Goal: Task Accomplishment & Management: Use online tool/utility

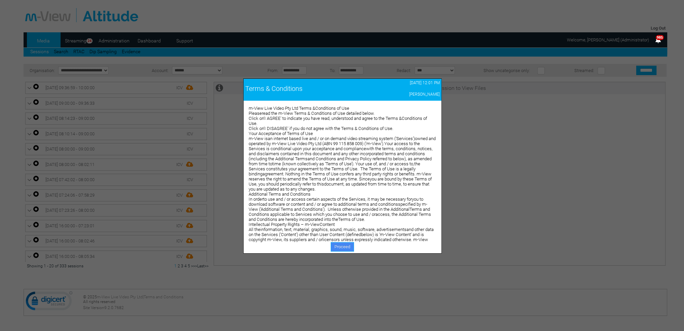
click at [337, 246] on link "Proceed" at bounding box center [342, 246] width 23 height 9
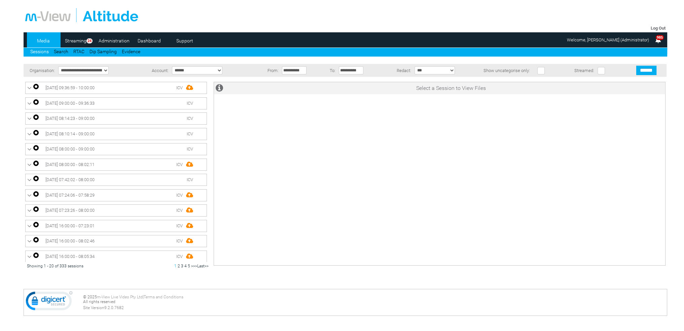
click at [147, 42] on link "Dashboard" at bounding box center [149, 41] width 33 height 10
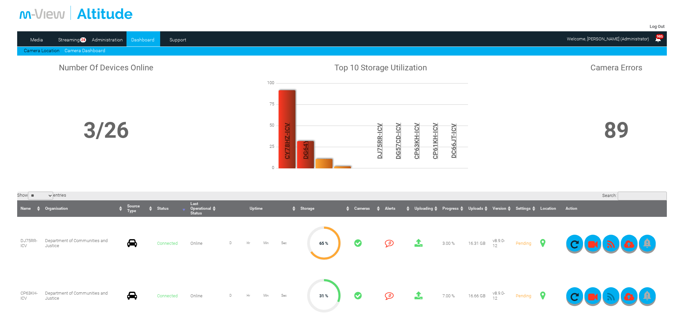
scroll to position [168, 0]
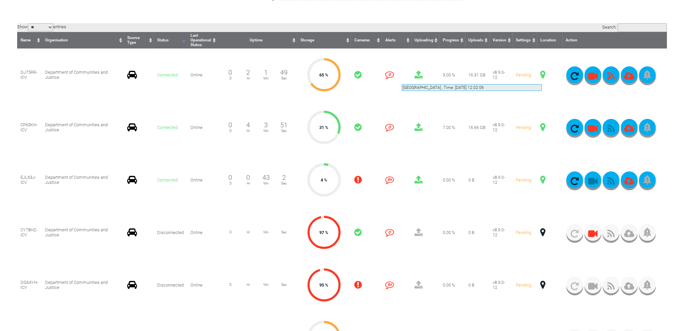
click at [541, 76] on span at bounding box center [542, 74] width 5 height 9
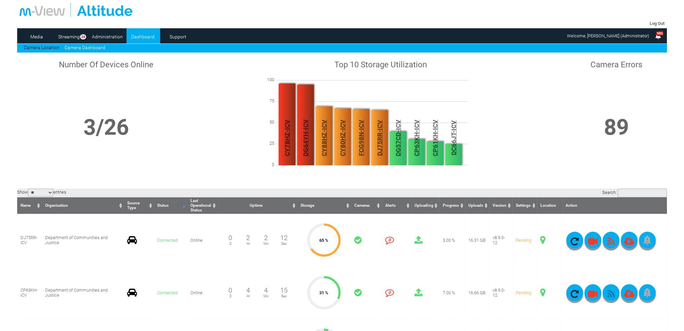
scroll to position [0, 0]
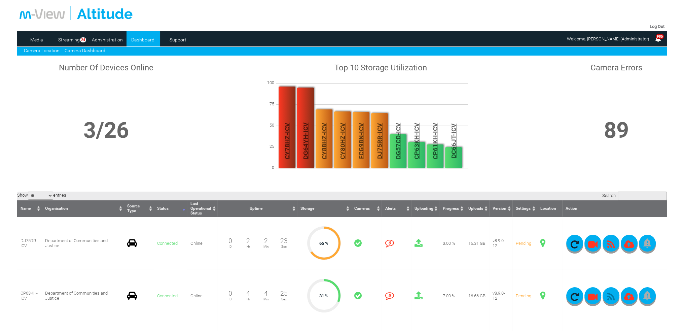
click at [54, 51] on link "Camera Location" at bounding box center [42, 50] width 36 height 5
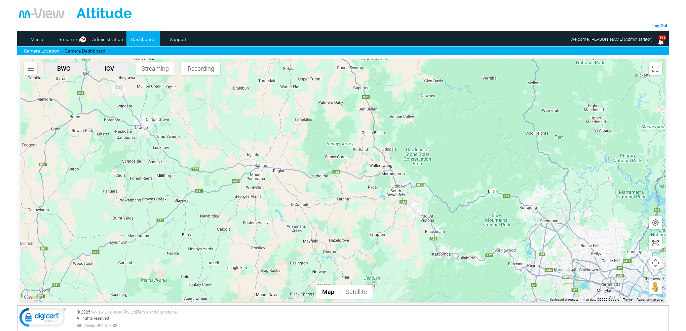
click at [416, 208] on img "DJ75RR-ICV" at bounding box center [414, 209] width 14 height 13
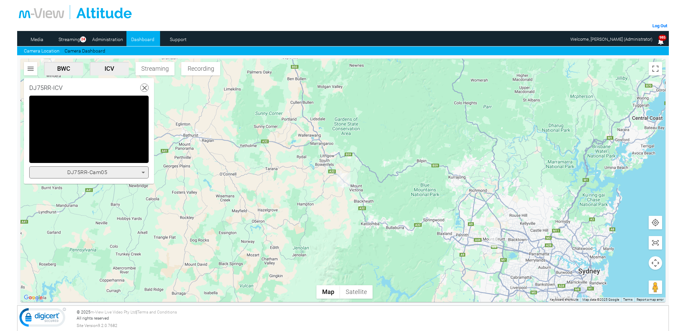
click at [142, 172] on icon at bounding box center [143, 172] width 8 height 8
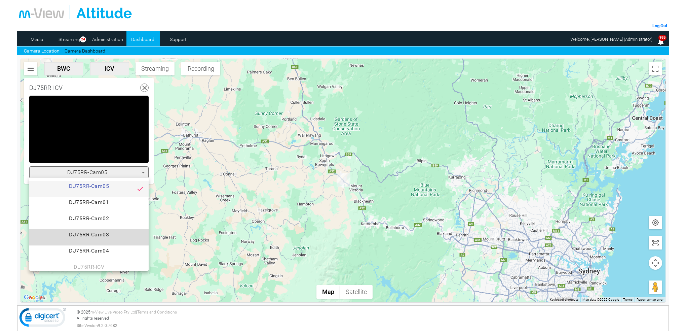
click at [112, 235] on span "DJ75RR-Cam03" at bounding box center [89, 236] width 109 height 13
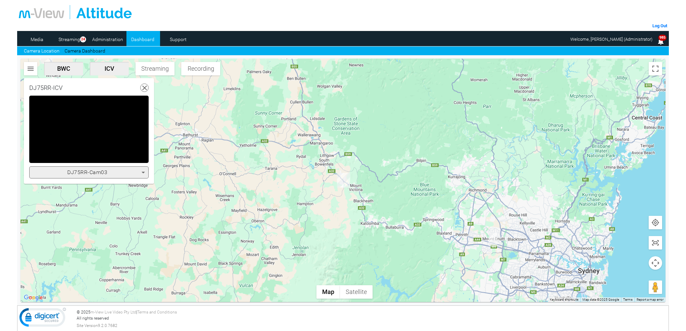
click at [143, 172] on icon at bounding box center [143, 172] width 8 height 8
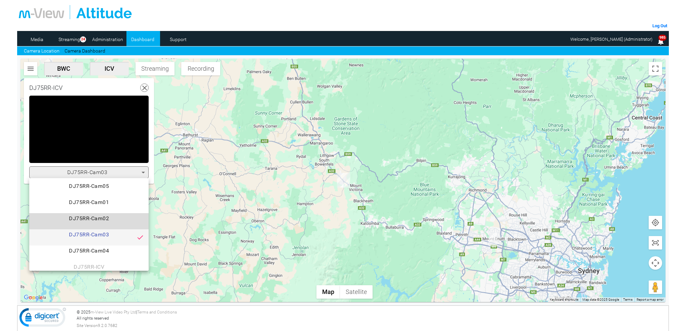
click at [118, 217] on span "DJ75RR-Cam02" at bounding box center [89, 220] width 109 height 13
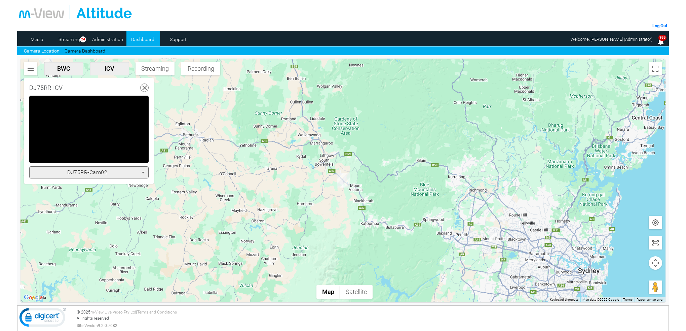
click at [144, 173] on icon at bounding box center [143, 172] width 8 height 8
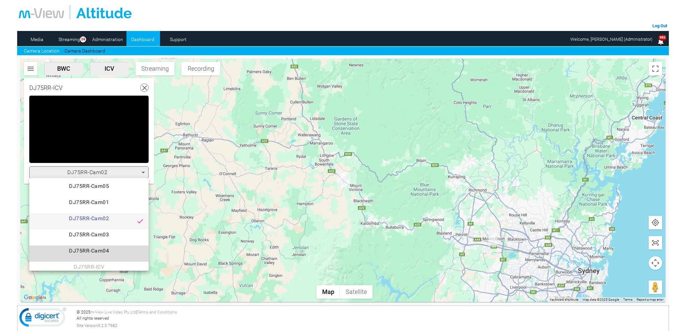
click at [99, 248] on span "DJ75RR-Cam04" at bounding box center [89, 252] width 109 height 13
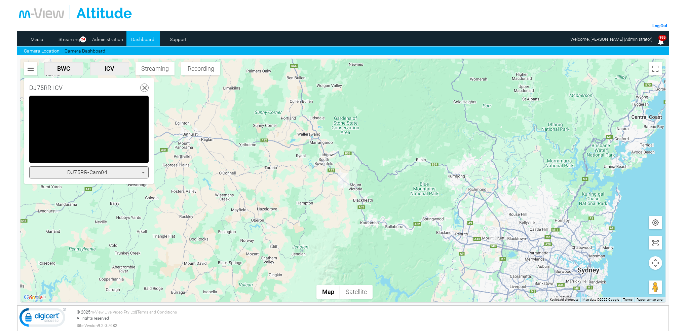
click at [144, 172] on icon at bounding box center [143, 172] width 8 height 8
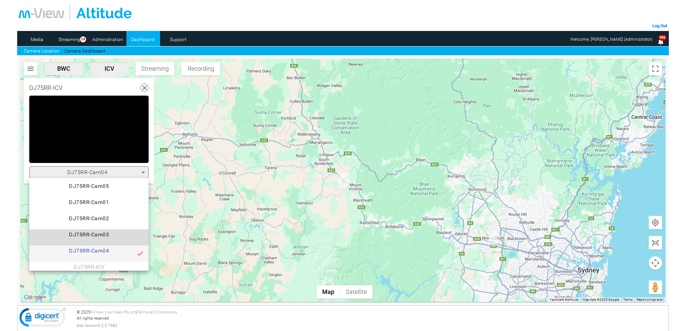
click at [110, 233] on span "DJ75RR-Cam03" at bounding box center [89, 236] width 109 height 13
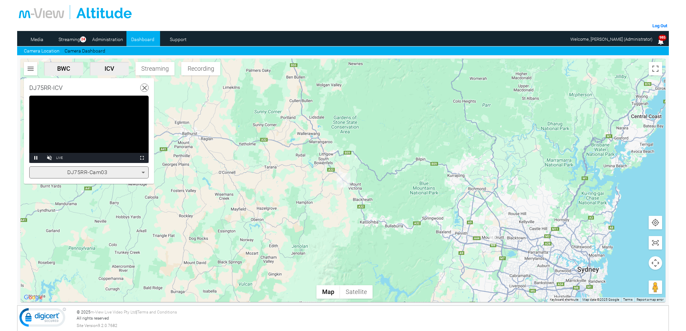
click at [145, 85] on icon at bounding box center [145, 88] width 8 height 8
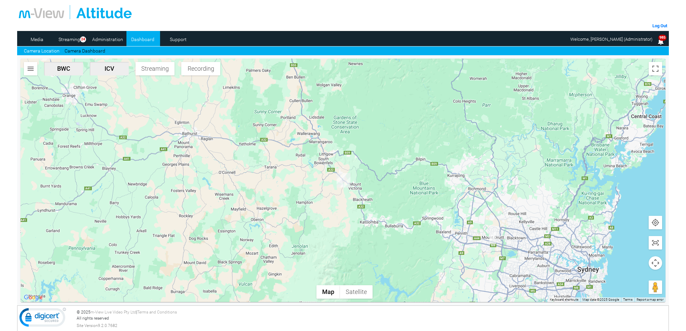
click at [148, 39] on link "Dashboard" at bounding box center [142, 39] width 33 height 10
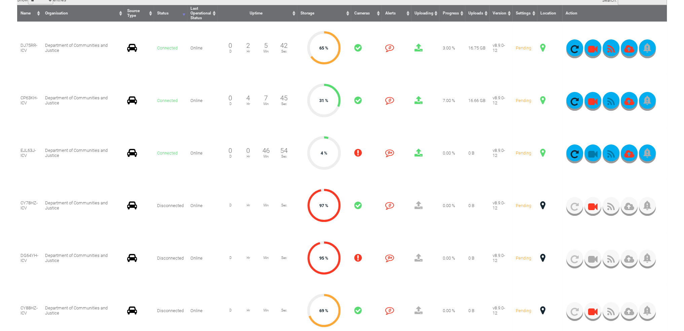
scroll to position [202, 0]
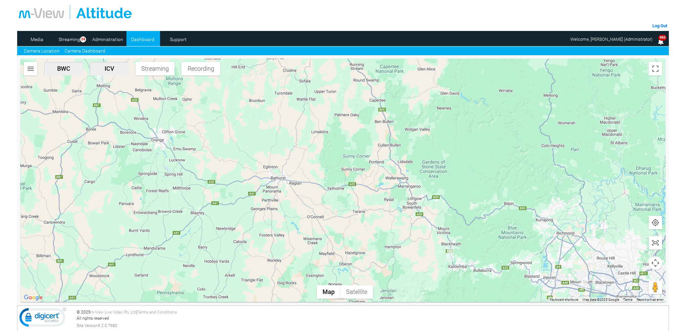
click at [99, 49] on link "Camera Dashboard" at bounding box center [85, 50] width 41 height 7
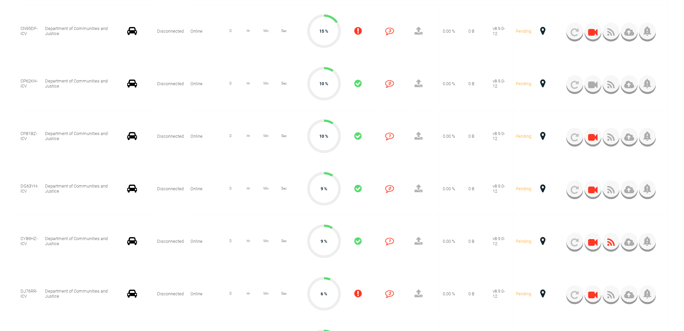
scroll to position [874, 0]
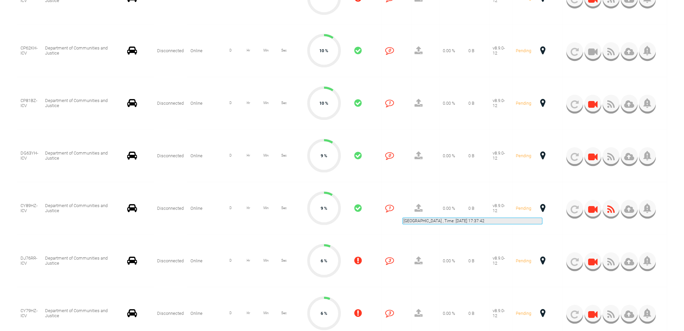
click at [542, 209] on span at bounding box center [542, 207] width 5 height 9
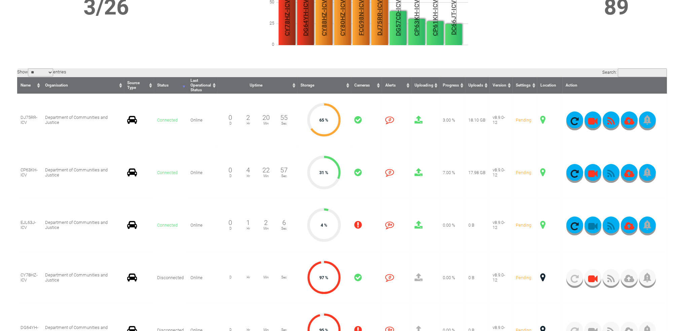
scroll to position [134, 0]
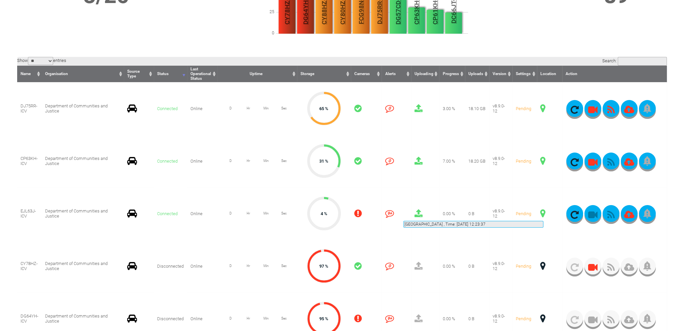
click at [543, 213] on span at bounding box center [542, 213] width 5 height 9
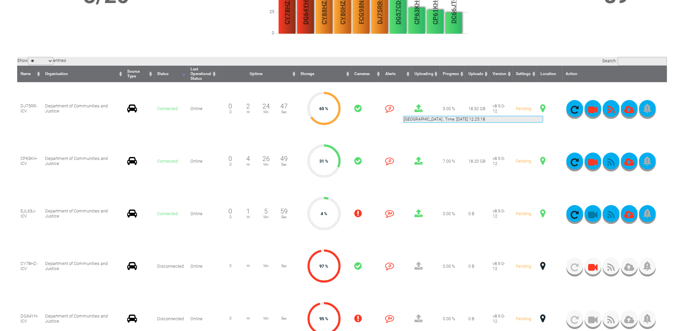
click at [543, 108] on span at bounding box center [542, 108] width 5 height 9
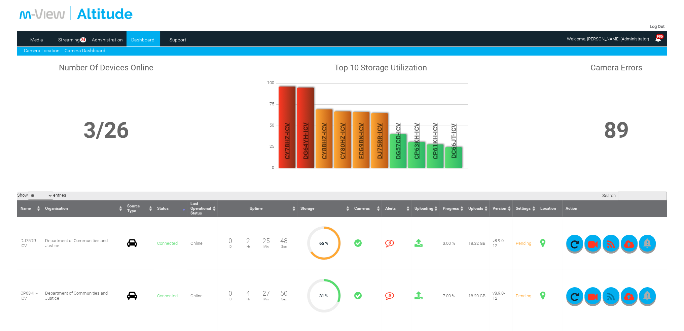
click at [52, 49] on link "Camera Location" at bounding box center [42, 50] width 36 height 5
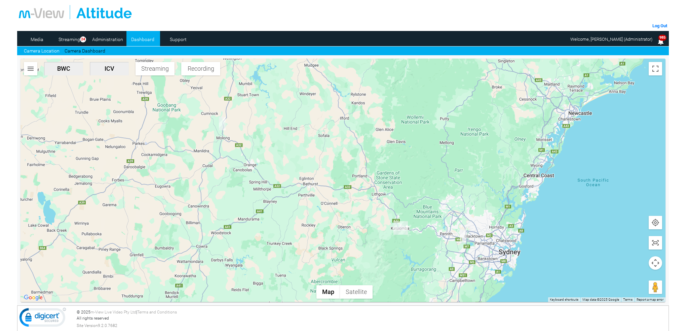
click at [402, 227] on img "DJ75RR-ICV" at bounding box center [400, 227] width 14 height 13
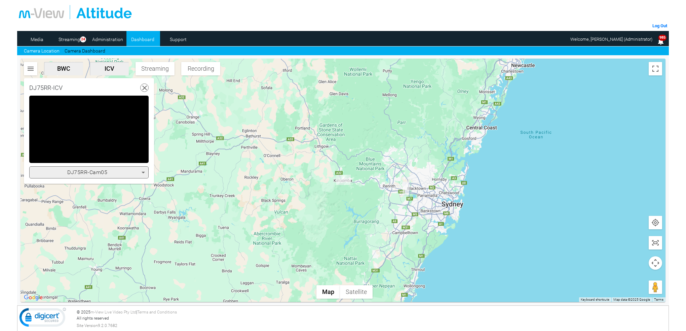
click at [143, 169] on icon at bounding box center [143, 172] width 8 height 8
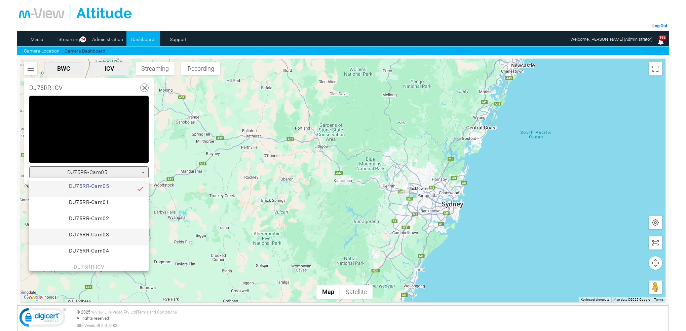
click at [108, 232] on span "DJ75RR-Cam03" at bounding box center [89, 236] width 109 height 13
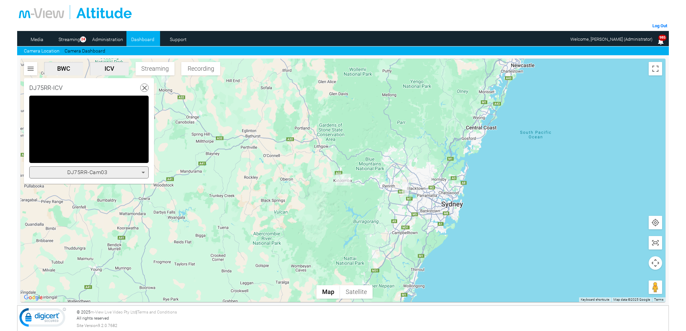
click at [144, 173] on icon at bounding box center [143, 172] width 8 height 8
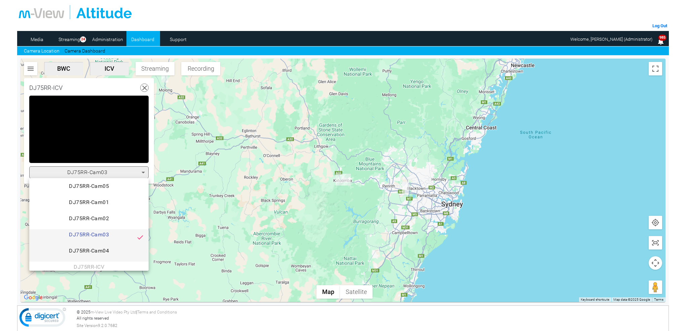
click at [105, 246] on span "DJ75RR-Cam04" at bounding box center [89, 252] width 109 height 13
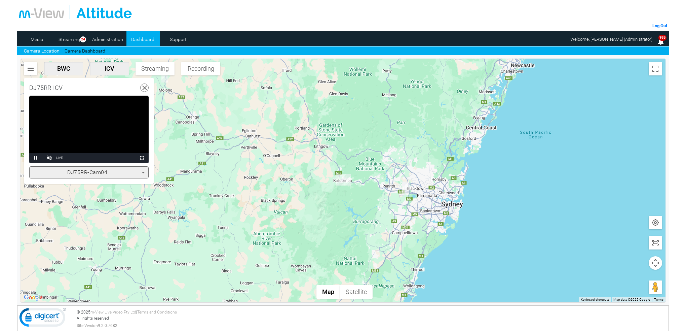
click at [144, 87] on icon at bounding box center [145, 88] width 8 height 8
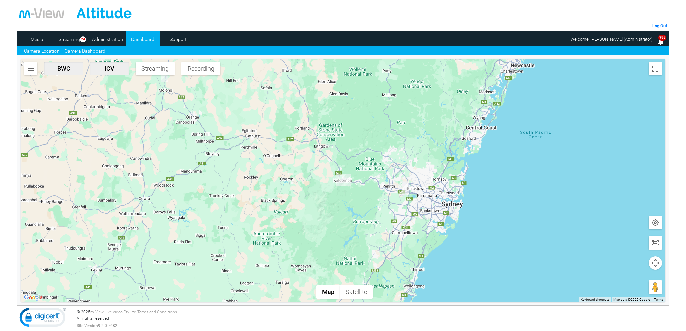
click at [101, 49] on link "Camera Dashboard" at bounding box center [85, 50] width 41 height 7
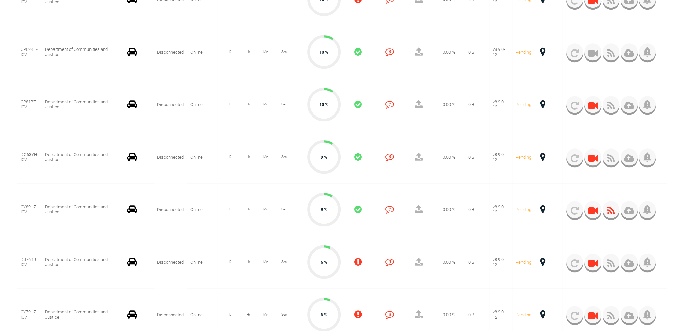
scroll to position [874, 0]
click at [543, 209] on span at bounding box center [542, 207] width 5 height 9
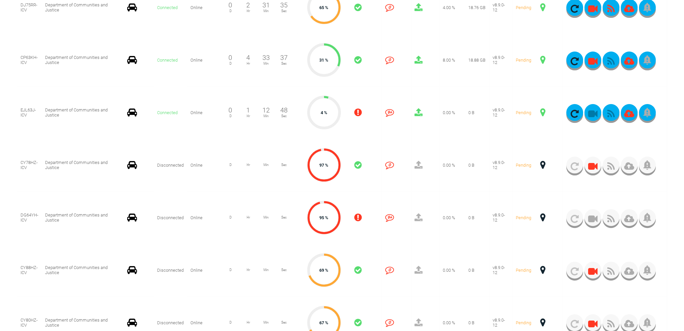
scroll to position [134, 0]
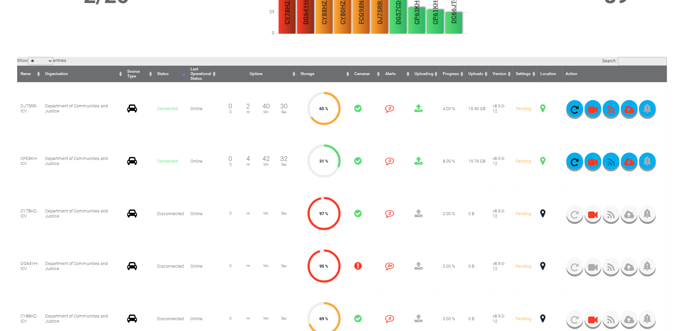
click at [543, 107] on span at bounding box center [542, 108] width 5 height 9
click at [543, 159] on span at bounding box center [542, 160] width 5 height 9
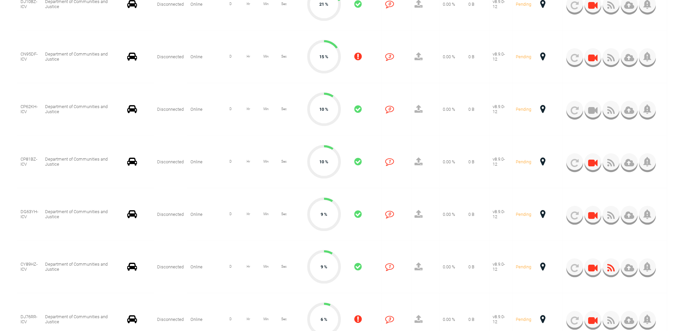
scroll to position [773, 0]
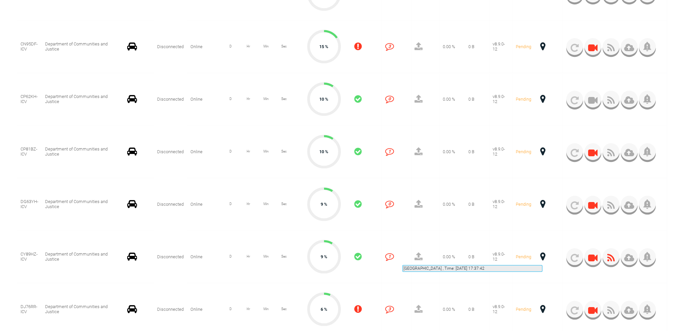
click at [542, 257] on span at bounding box center [542, 256] width 5 height 9
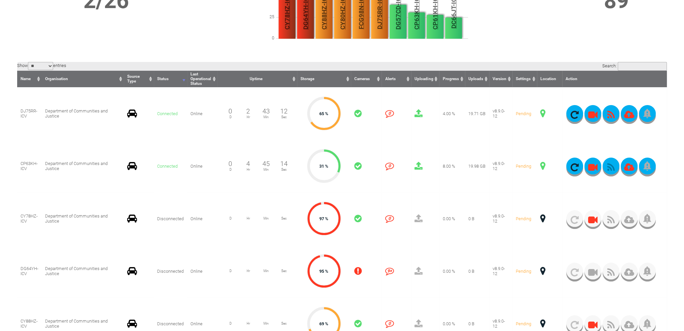
scroll to position [101, 0]
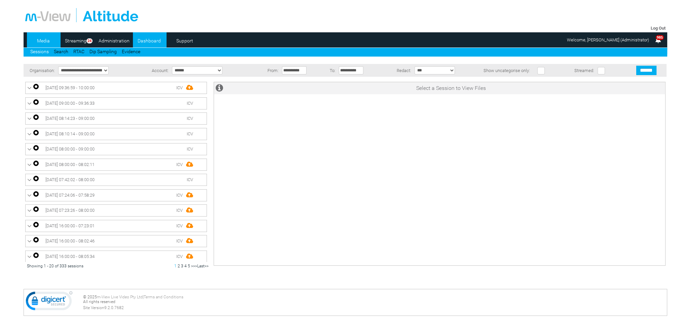
click at [149, 42] on link "Dashboard" at bounding box center [149, 41] width 33 height 10
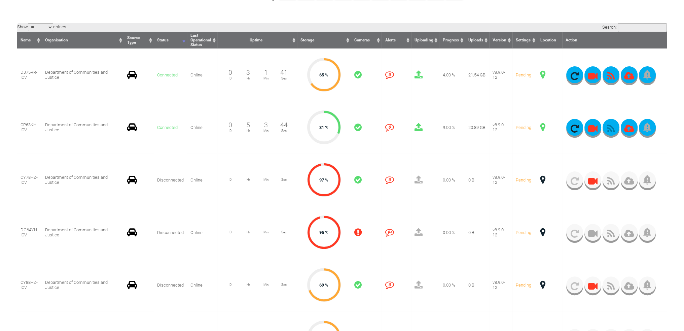
scroll to position [101, 0]
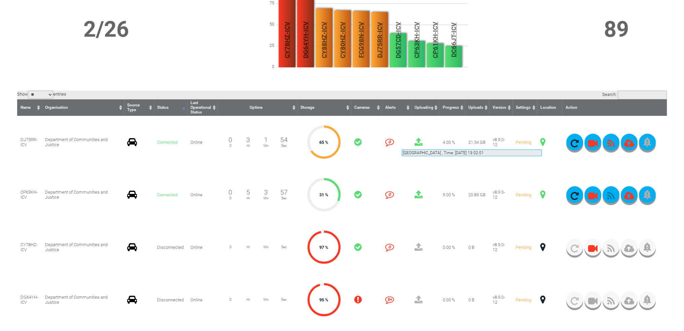
click at [541, 141] on span at bounding box center [542, 142] width 5 height 9
click at [543, 142] on span at bounding box center [542, 142] width 5 height 9
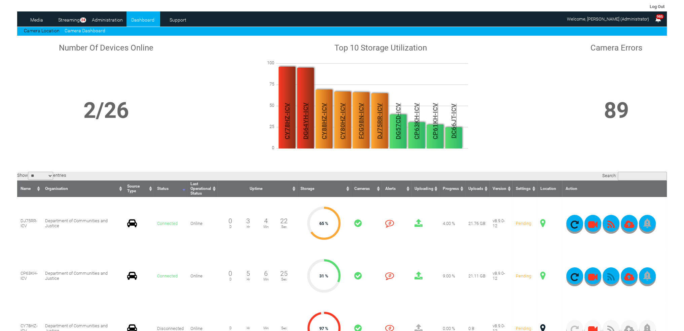
scroll to position [0, 0]
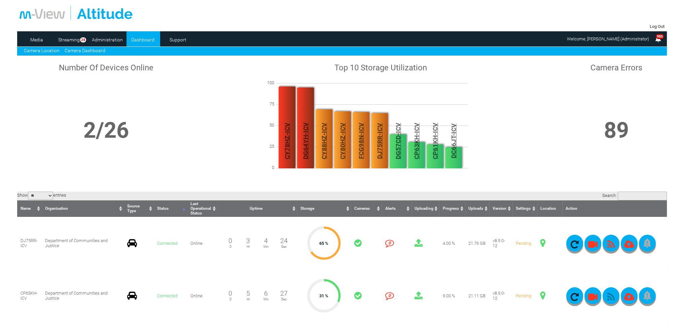
click at [46, 48] on link "Camera Location" at bounding box center [42, 50] width 36 height 5
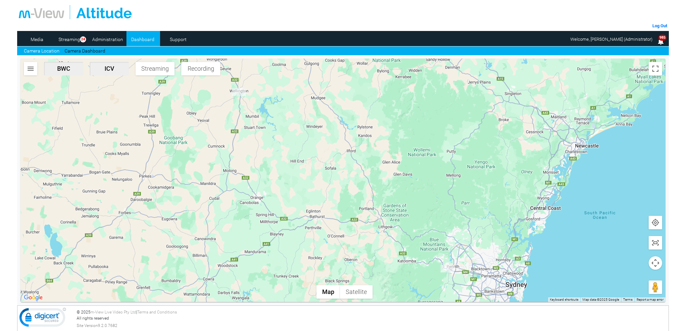
click at [451, 269] on img "DJ75RR-ICV" at bounding box center [447, 268] width 14 height 7
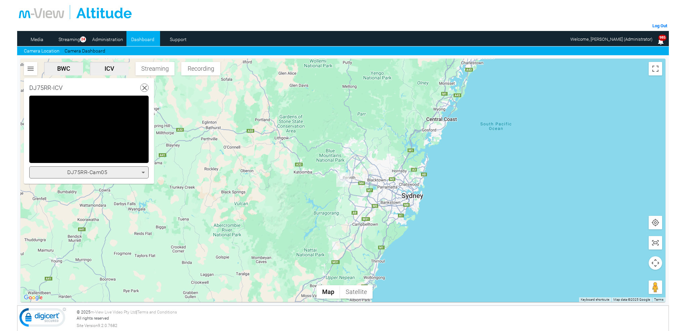
click at [143, 172] on icon at bounding box center [143, 172] width 3 height 2
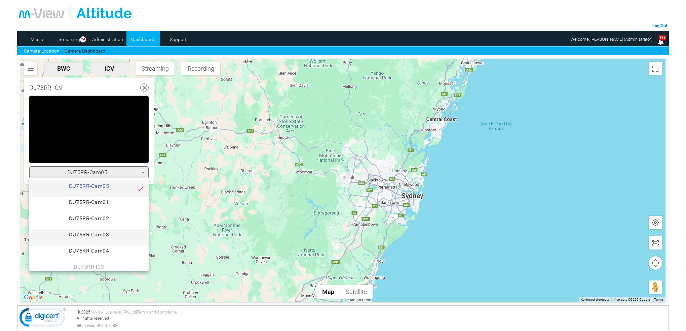
click at [103, 235] on span "DJ75RR-Cam03" at bounding box center [89, 236] width 109 height 13
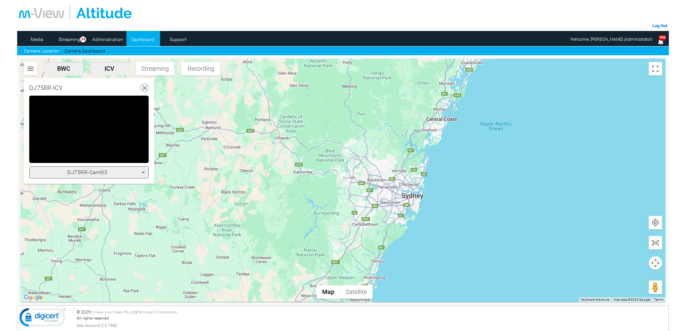
click at [144, 174] on icon at bounding box center [143, 172] width 8 height 8
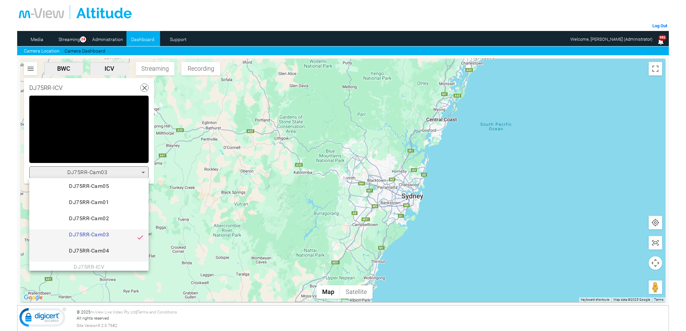
click at [105, 251] on span "DJ75RR-Cam04" at bounding box center [89, 252] width 109 height 13
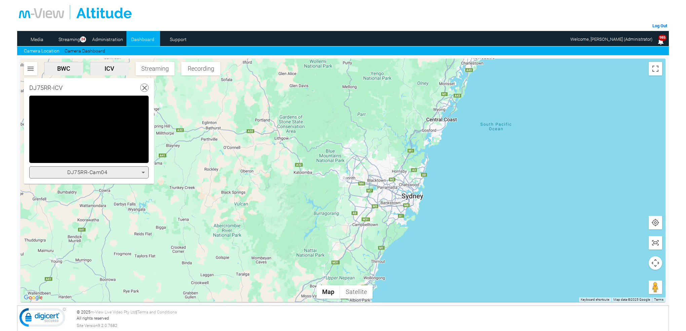
click at [143, 171] on icon at bounding box center [143, 172] width 8 height 8
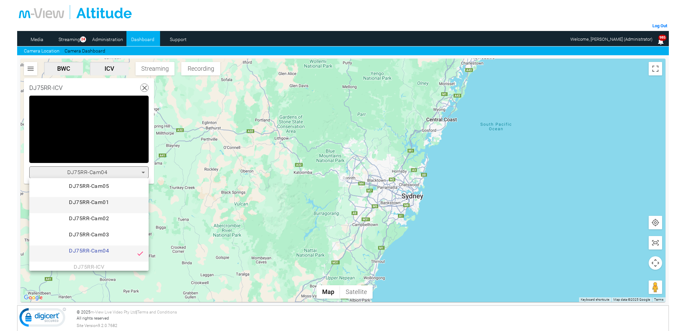
click at [95, 201] on span "DJ75RR-Cam01" at bounding box center [89, 204] width 109 height 13
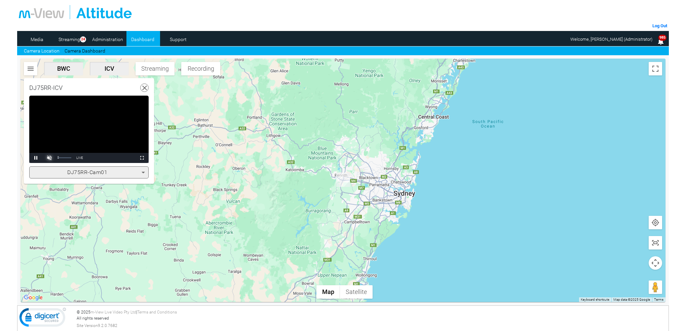
click at [50, 158] on span "Video Player" at bounding box center [49, 158] width 13 height 0
click at [51, 158] on span "Video Player" at bounding box center [49, 158] width 13 height 0
click at [50, 158] on span "Video Player" at bounding box center [49, 158] width 13 height 0
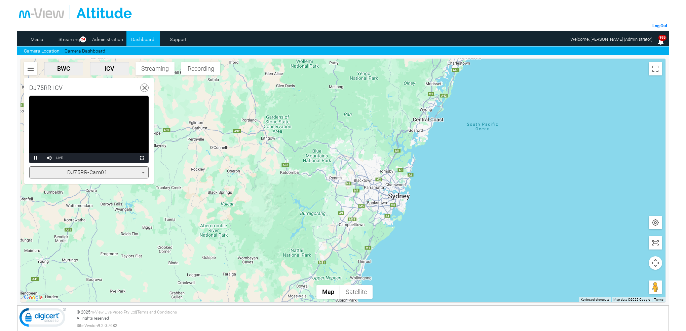
click at [143, 170] on icon at bounding box center [143, 172] width 8 height 8
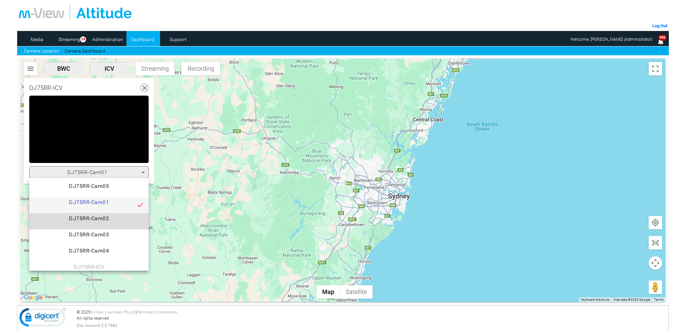
click at [108, 219] on span "DJ75RR-Cam02" at bounding box center [89, 220] width 109 height 13
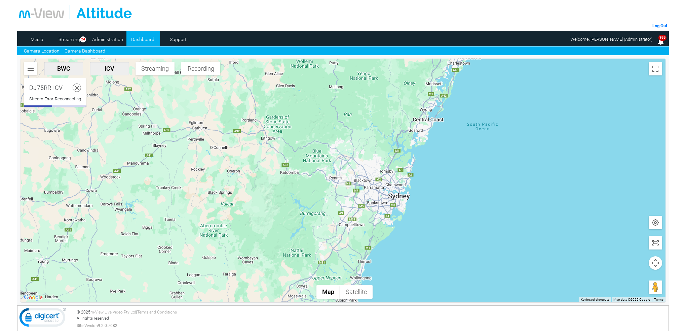
click at [87, 52] on link "Camera Dashboard" at bounding box center [85, 50] width 41 height 7
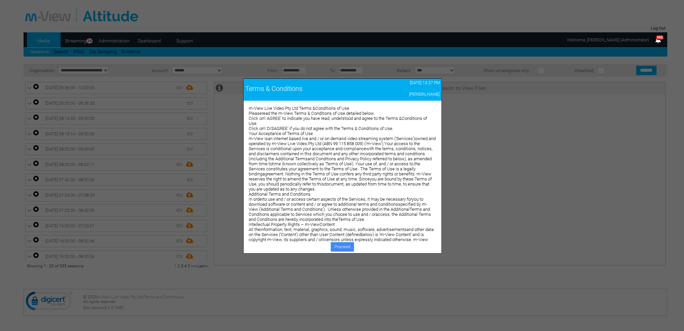
click at [337, 245] on link "Proceed" at bounding box center [342, 246] width 23 height 9
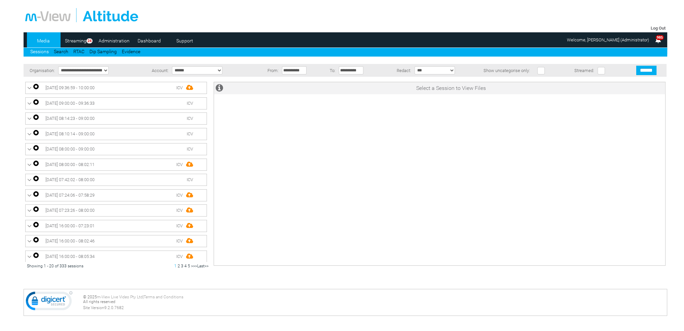
click at [146, 40] on link "Dashboard" at bounding box center [149, 41] width 33 height 10
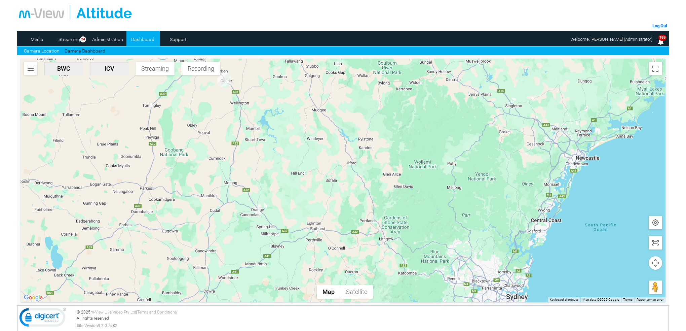
click at [91, 51] on link "Camera Dashboard" at bounding box center [85, 50] width 41 height 7
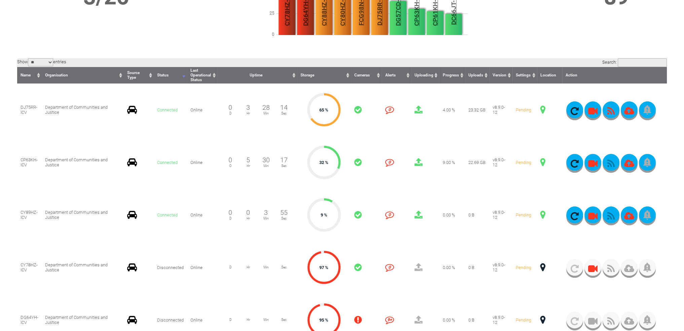
scroll to position [134, 0]
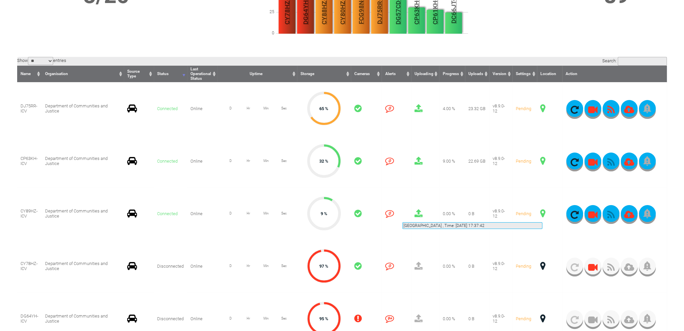
click at [542, 214] on span at bounding box center [542, 213] width 5 height 9
click at [542, 213] on span at bounding box center [542, 213] width 5 height 9
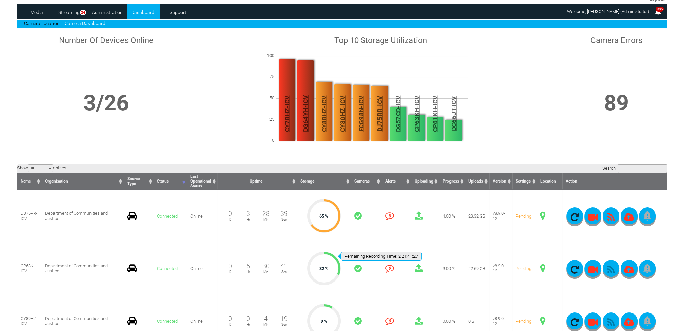
scroll to position [0, 0]
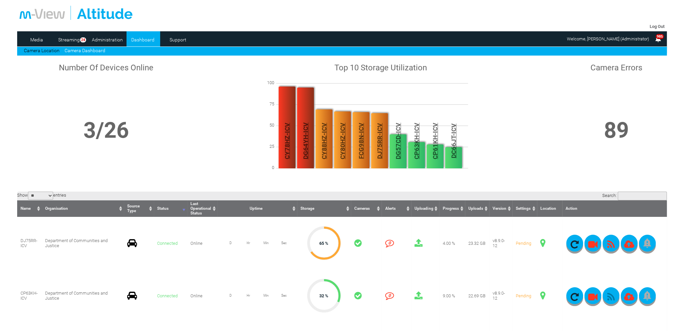
click at [75, 49] on link "Camera Dashboard" at bounding box center [85, 50] width 41 height 5
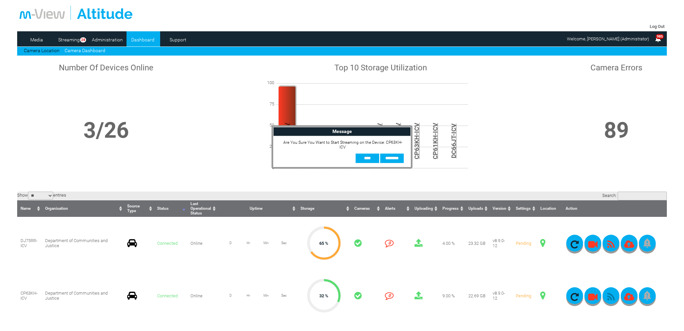
scroll to position [168, 0]
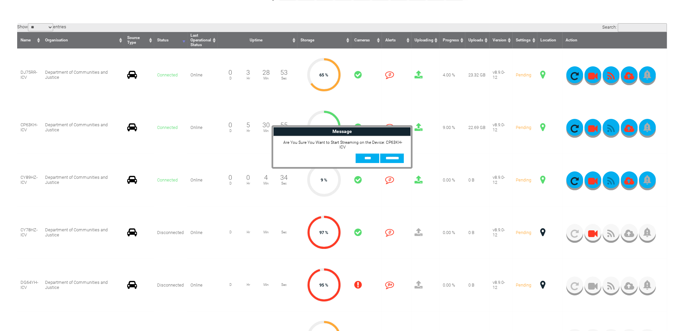
click at [364, 155] on input "**" at bounding box center [367, 157] width 24 height 9
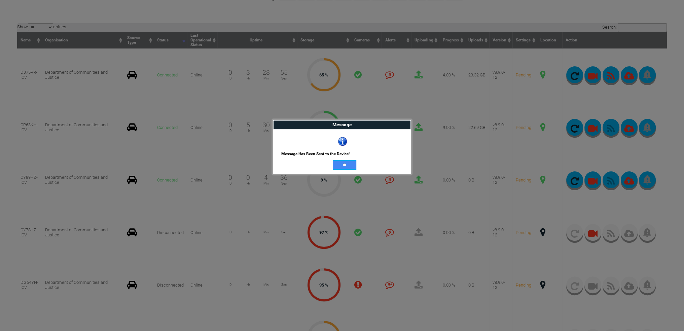
click at [349, 163] on input "**" at bounding box center [345, 164] width 24 height 9
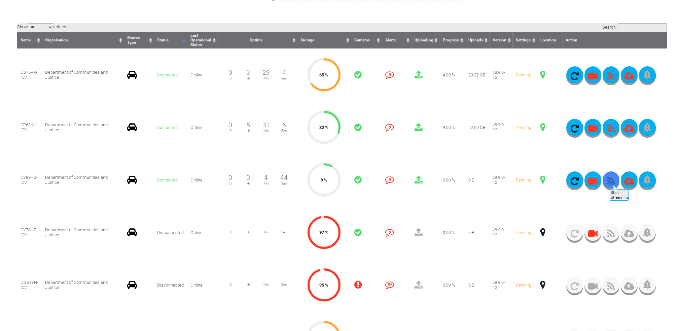
click at [609, 181] on icon "button" at bounding box center [610, 180] width 17 height 9
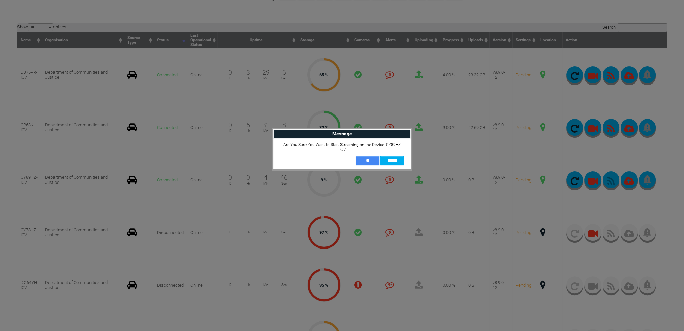
click at [369, 156] on input "**" at bounding box center [367, 160] width 24 height 9
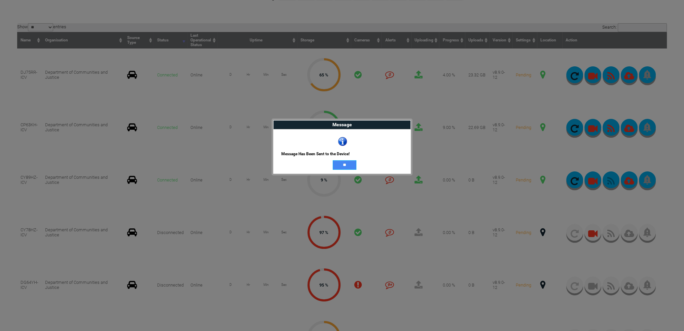
click at [344, 164] on input "**" at bounding box center [345, 164] width 24 height 9
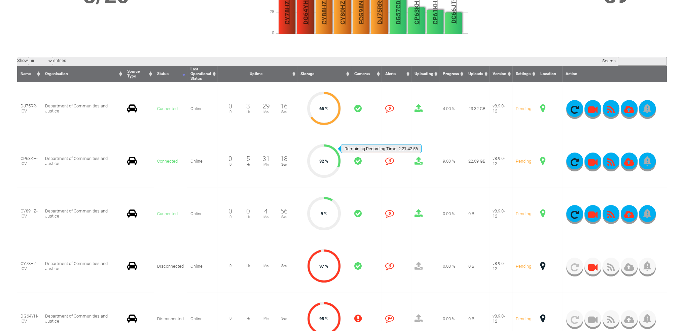
scroll to position [0, 0]
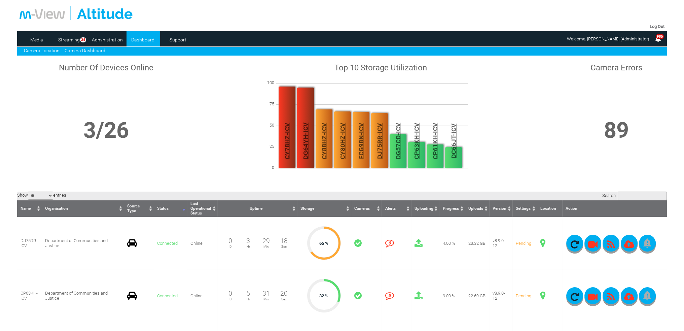
click at [54, 49] on link "Camera Location" at bounding box center [42, 50] width 36 height 5
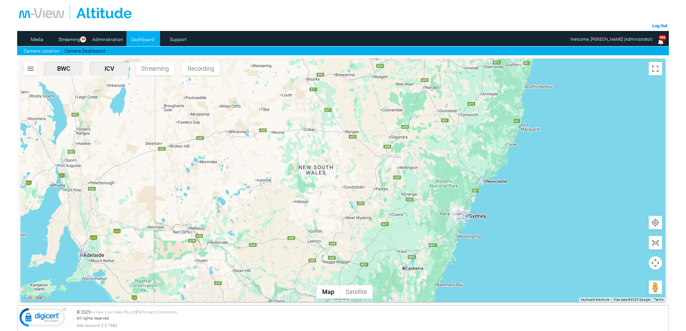
click at [457, 211] on img "DJ75RR-ICV" at bounding box center [453, 210] width 7 height 13
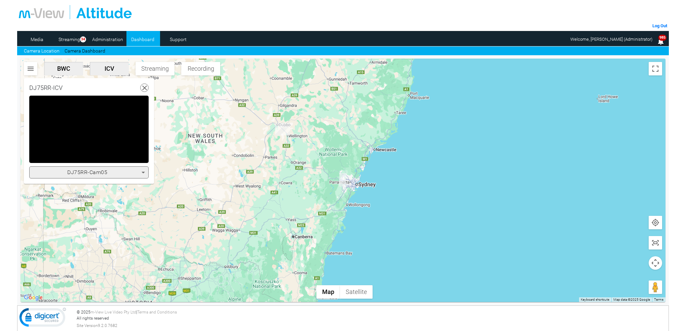
click at [143, 172] on icon at bounding box center [143, 172] width 3 height 2
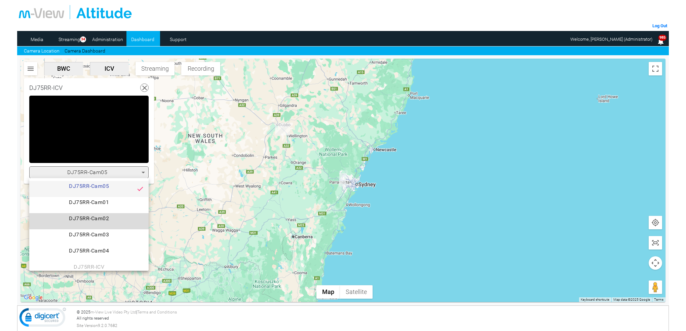
click at [112, 215] on span "DJ75RR-Cam02" at bounding box center [89, 220] width 109 height 13
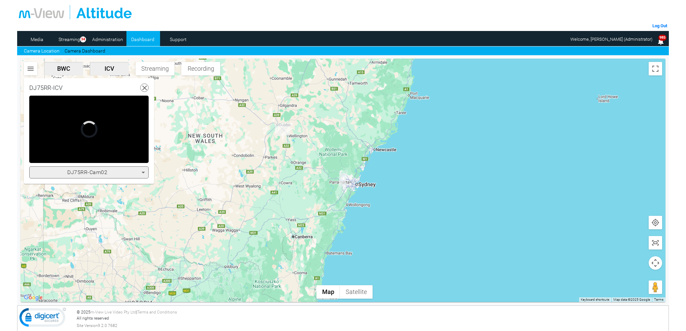
click at [143, 88] on icon at bounding box center [145, 88] width 8 height 8
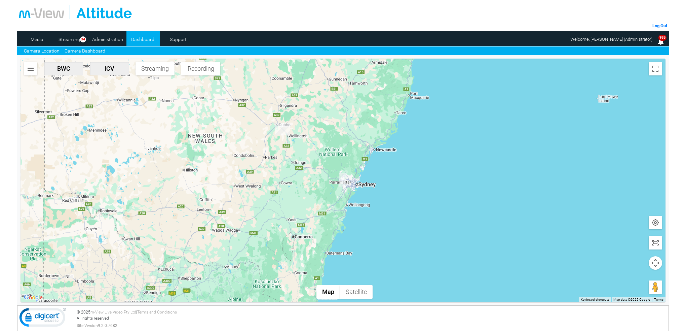
click at [79, 51] on link "Camera Dashboard" at bounding box center [85, 50] width 41 height 7
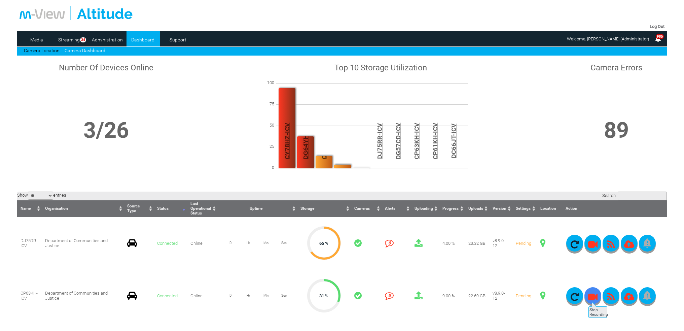
scroll to position [101, 0]
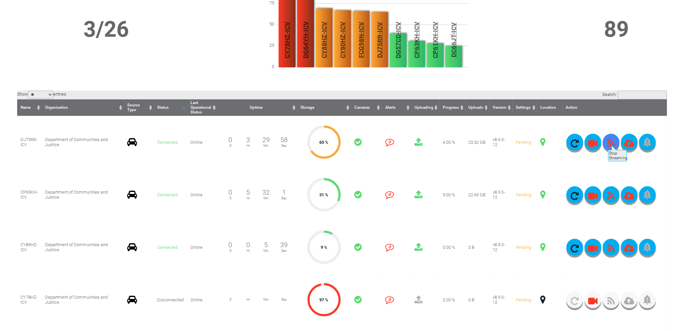
click at [607, 142] on icon "button" at bounding box center [610, 143] width 17 height 9
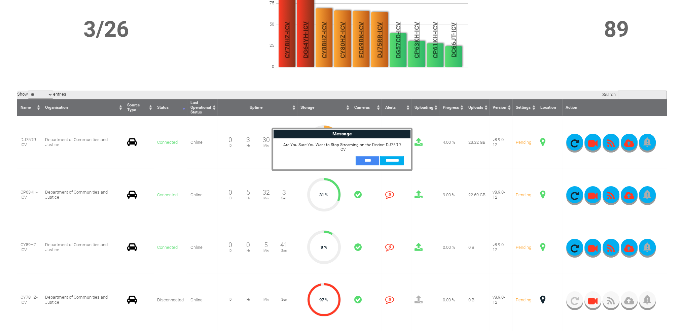
click at [368, 156] on input "**" at bounding box center [367, 160] width 24 height 9
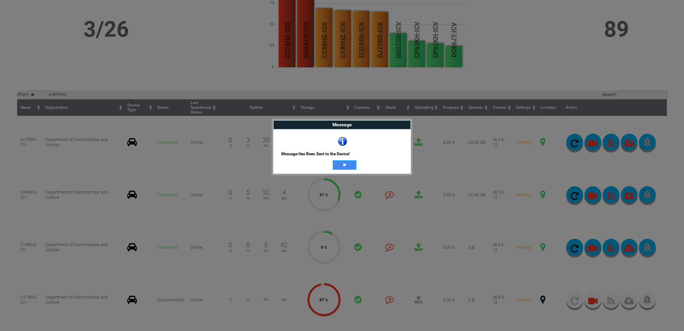
click at [338, 164] on input "**" at bounding box center [345, 164] width 24 height 9
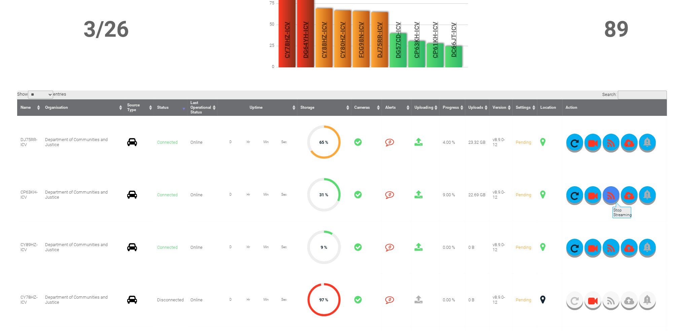
click at [611, 198] on icon "button" at bounding box center [610, 195] width 17 height 9
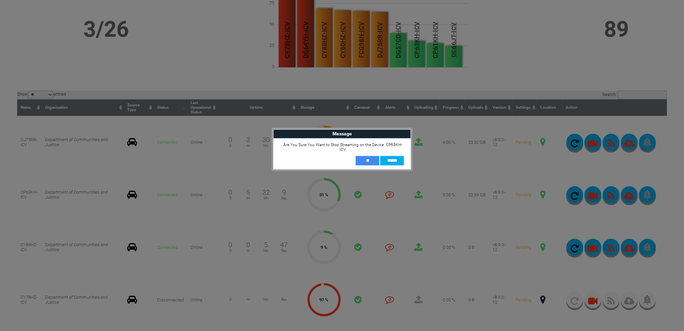
click at [375, 156] on input "**" at bounding box center [367, 160] width 24 height 9
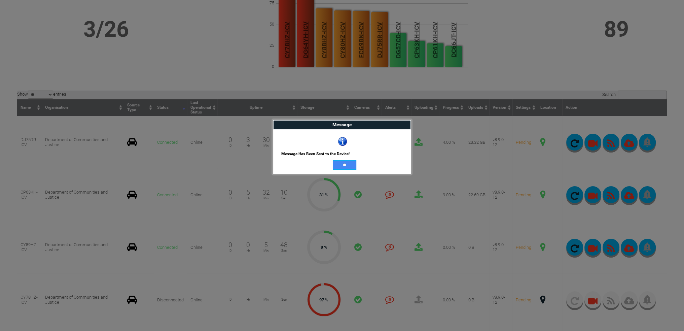
click at [346, 163] on input "**" at bounding box center [345, 164] width 24 height 9
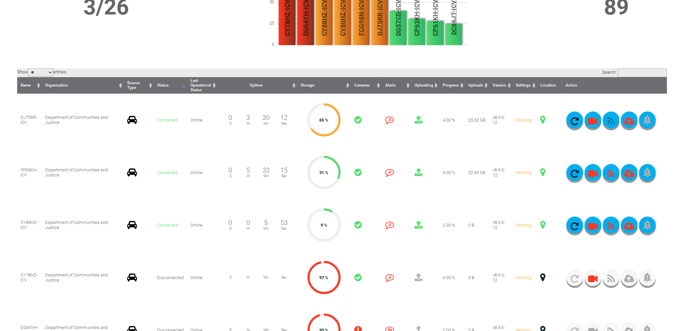
scroll to position [134, 0]
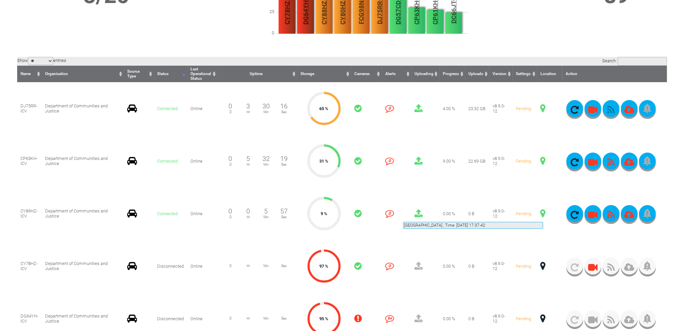
click at [543, 214] on span at bounding box center [542, 213] width 5 height 9
click at [612, 210] on button "button" at bounding box center [610, 213] width 17 height 17
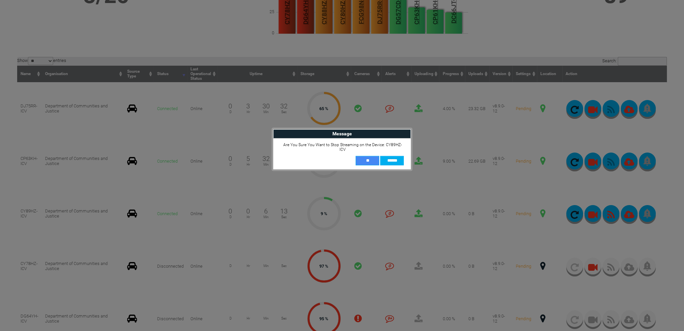
click at [372, 156] on input "**" at bounding box center [367, 160] width 24 height 9
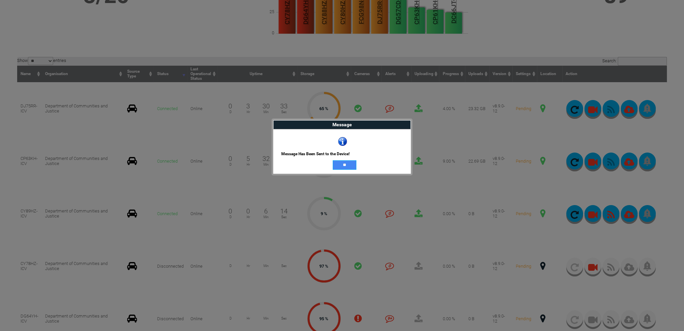
click at [349, 160] on input "**" at bounding box center [345, 164] width 24 height 9
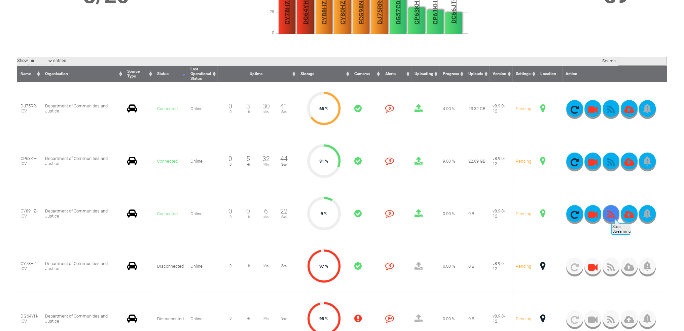
click at [610, 215] on icon "button" at bounding box center [610, 214] width 17 height 9
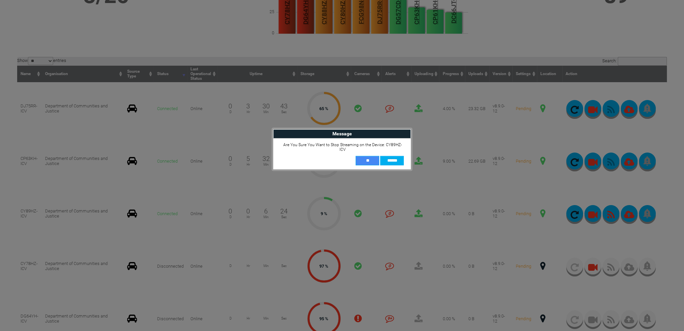
click at [360, 156] on input "**" at bounding box center [367, 160] width 24 height 9
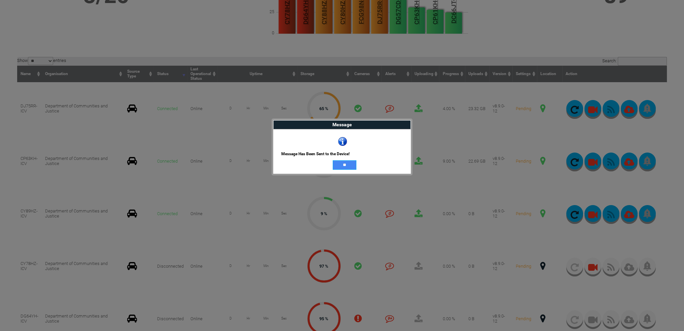
click at [340, 166] on input "**" at bounding box center [345, 164] width 24 height 9
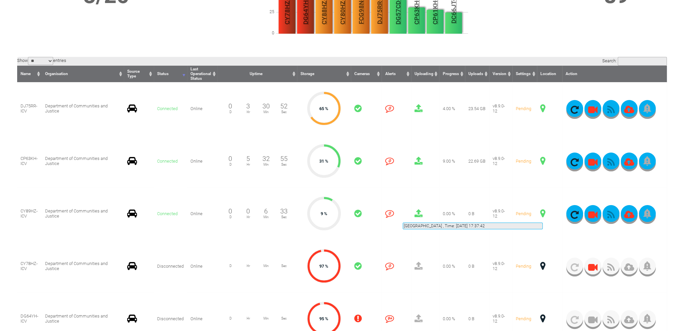
click at [542, 214] on span at bounding box center [542, 213] width 5 height 9
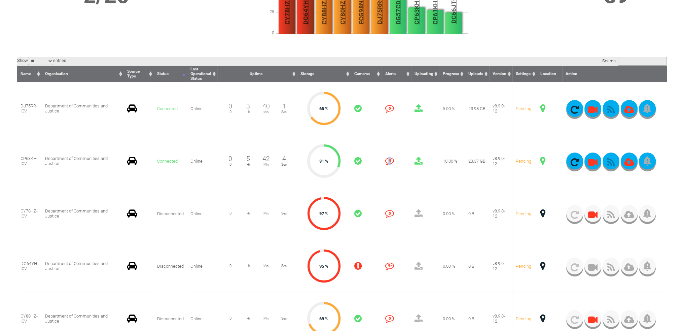
click at [384, 186] on td "0 0" at bounding box center [396, 160] width 30 height 52
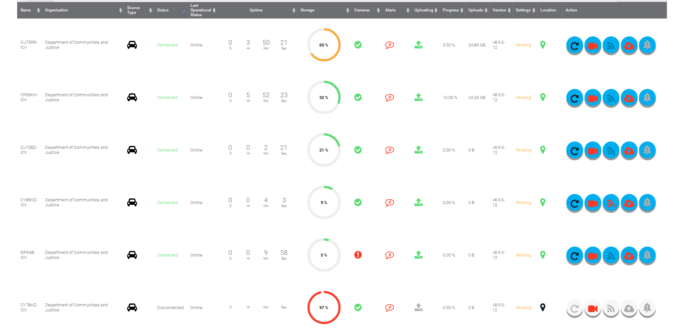
scroll to position [202, 0]
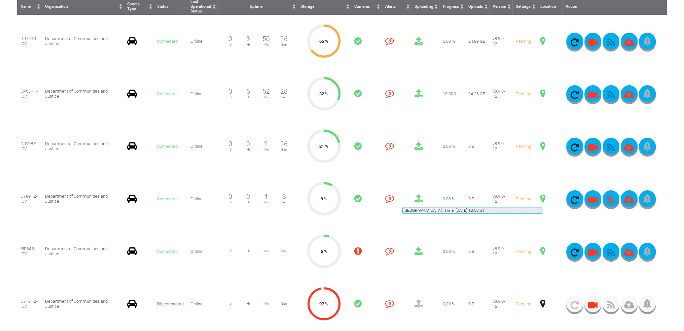
click at [542, 199] on span at bounding box center [542, 198] width 5 height 9
click at [542, 198] on span at bounding box center [542, 198] width 5 height 9
click at [393, 222] on td "0 0" at bounding box center [396, 198] width 30 height 52
click at [542, 196] on span at bounding box center [542, 198] width 5 height 9
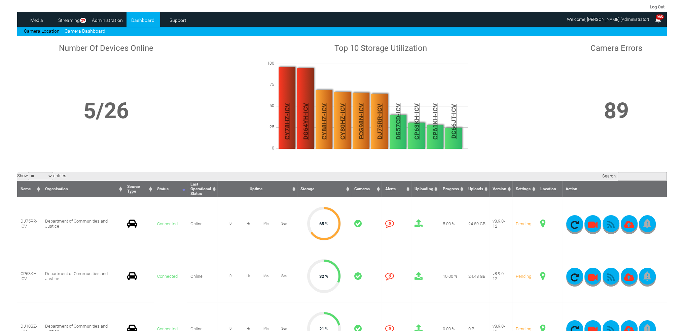
scroll to position [0, 0]
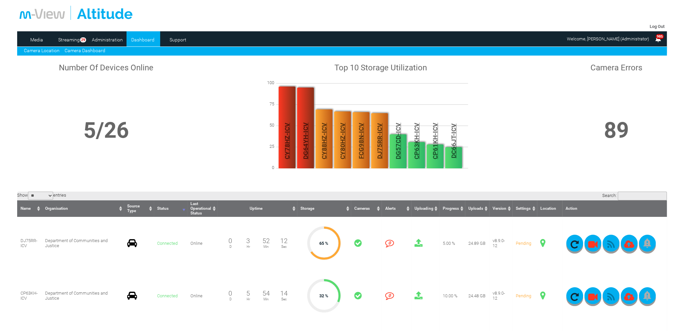
click at [52, 49] on link "Camera Location" at bounding box center [42, 50] width 36 height 5
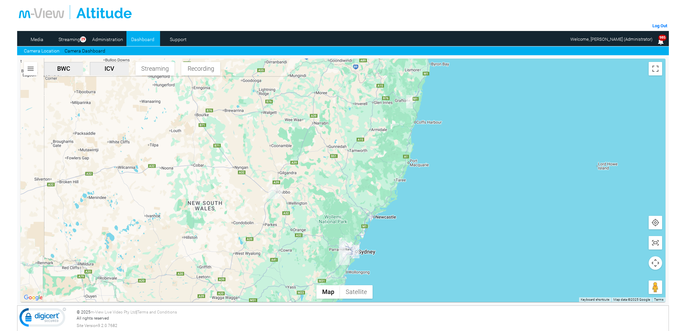
click at [356, 252] on img "CY89HZ-ICV" at bounding box center [356, 250] width 7 height 13
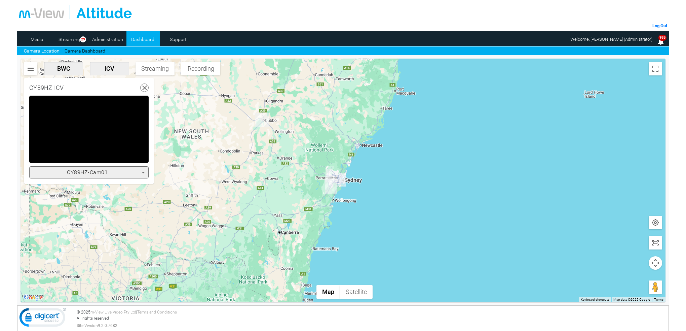
click at [143, 170] on icon at bounding box center [143, 172] width 8 height 8
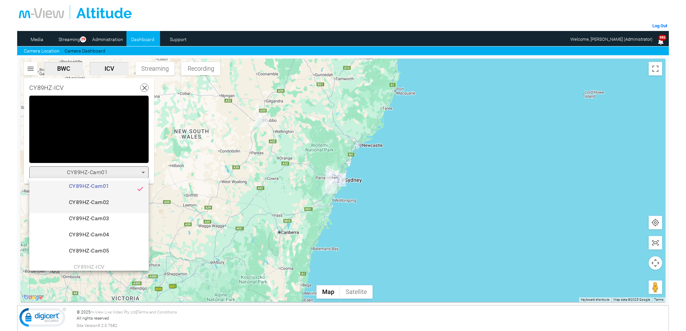
click at [118, 202] on span "CY89HZ-Cam02" at bounding box center [89, 204] width 109 height 13
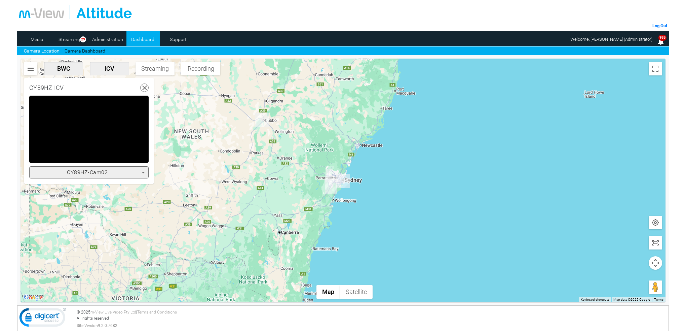
click at [144, 173] on icon at bounding box center [143, 172] width 8 height 8
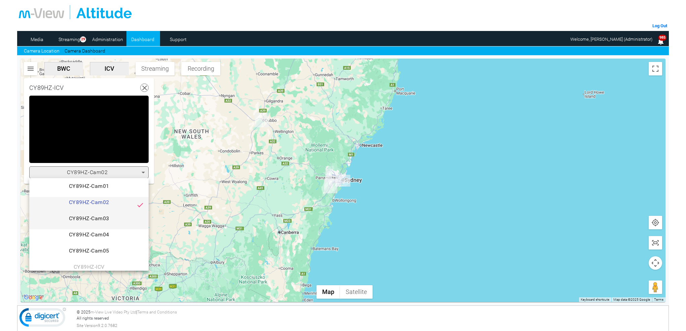
click at [79, 221] on span "CY89HZ-Cam03" at bounding box center [89, 220] width 109 height 13
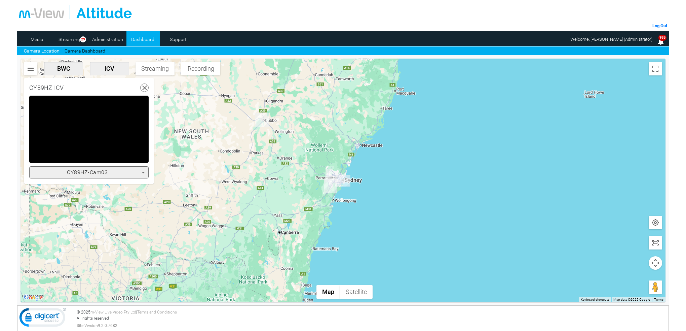
click at [142, 174] on icon at bounding box center [143, 172] width 8 height 8
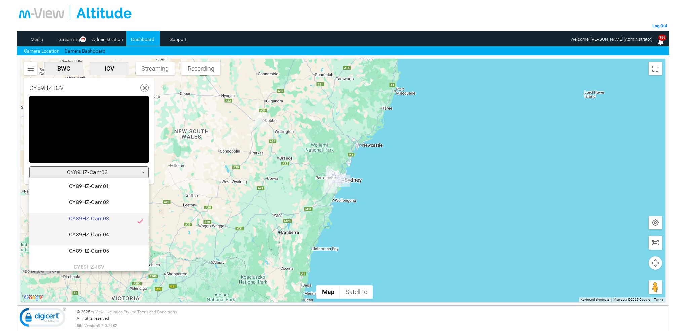
click at [102, 232] on span "CY89HZ-Cam04" at bounding box center [89, 236] width 109 height 13
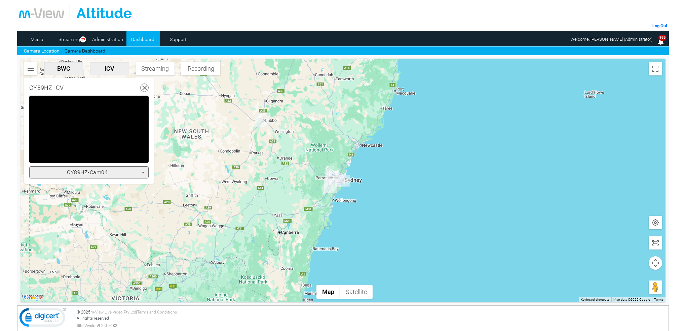
click at [145, 172] on icon at bounding box center [143, 172] width 8 height 8
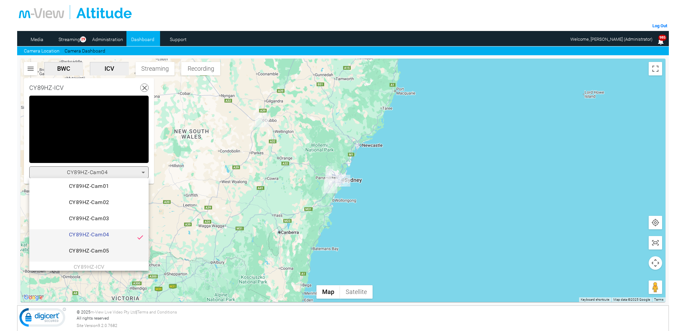
click at [96, 251] on span "CY89HZ-Cam05" at bounding box center [89, 252] width 109 height 13
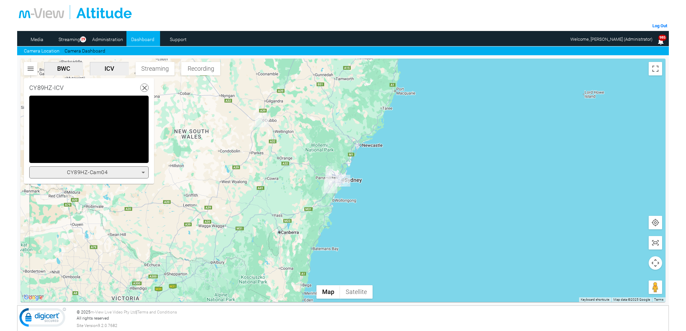
click at [96, 251] on div at bounding box center [343, 180] width 645 height 243
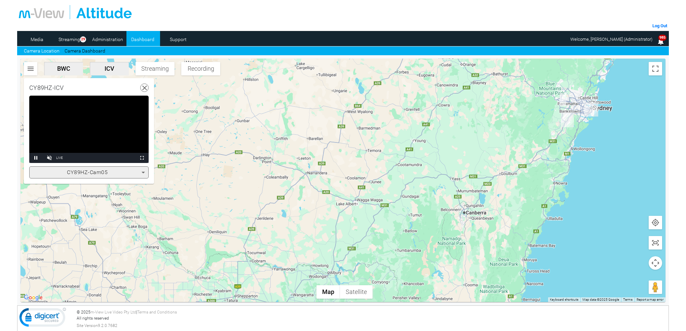
click at [143, 83] on div at bounding box center [144, 87] width 8 height 8
